Goal: Information Seeking & Learning: Learn about a topic

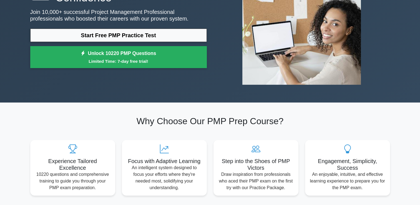
scroll to position [28, 0]
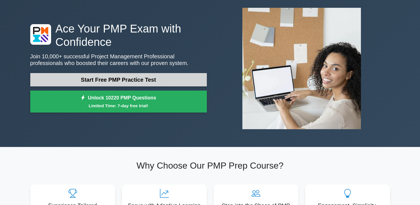
click at [131, 80] on link "Start Free PMP Practice Test" at bounding box center [118, 79] width 177 height 13
